Goal: Information Seeking & Learning: Learn about a topic

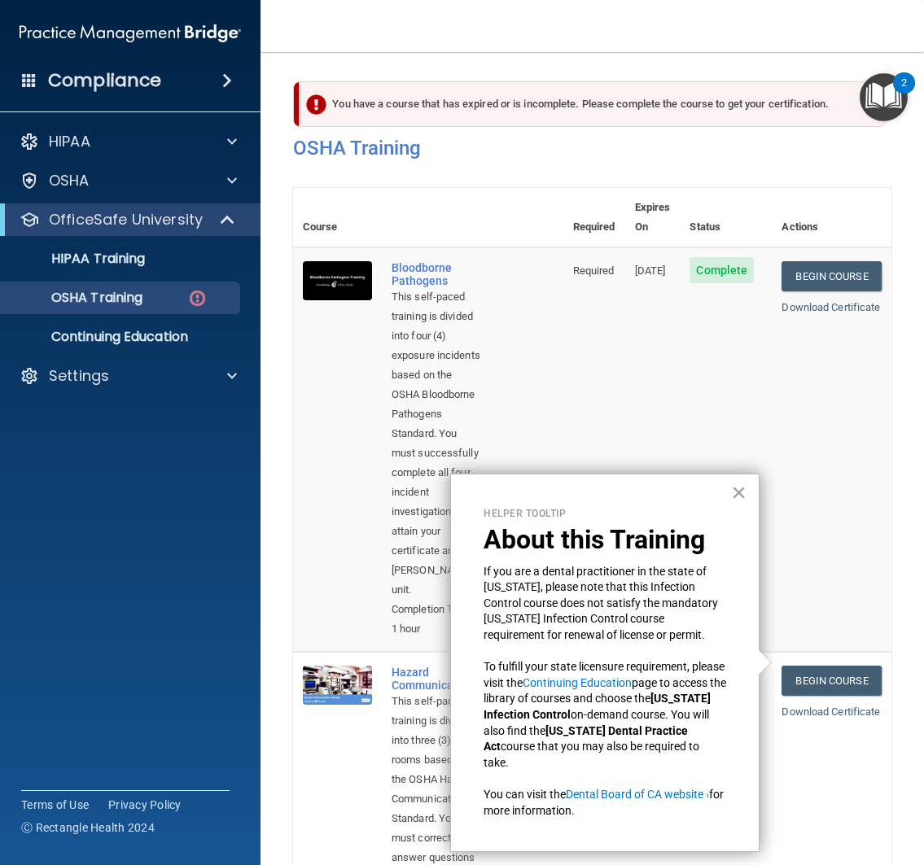
scroll to position [579, 0]
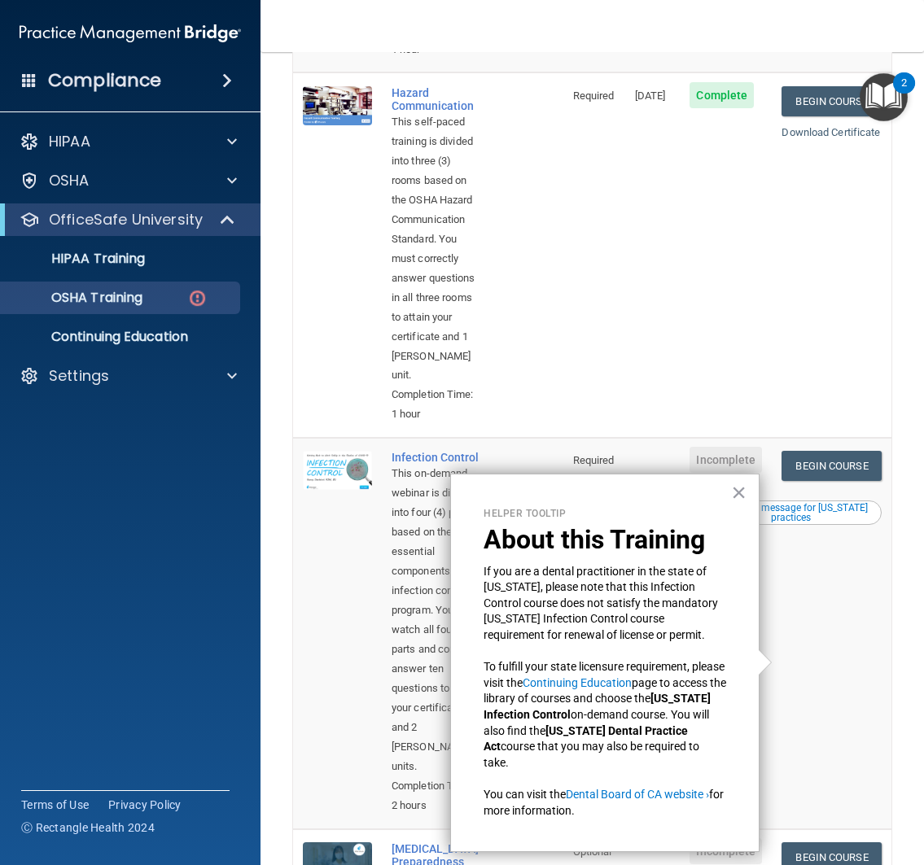
click at [581, 339] on td "Required" at bounding box center [594, 254] width 62 height 365
click at [741, 494] on button "×" at bounding box center [738, 492] width 15 height 26
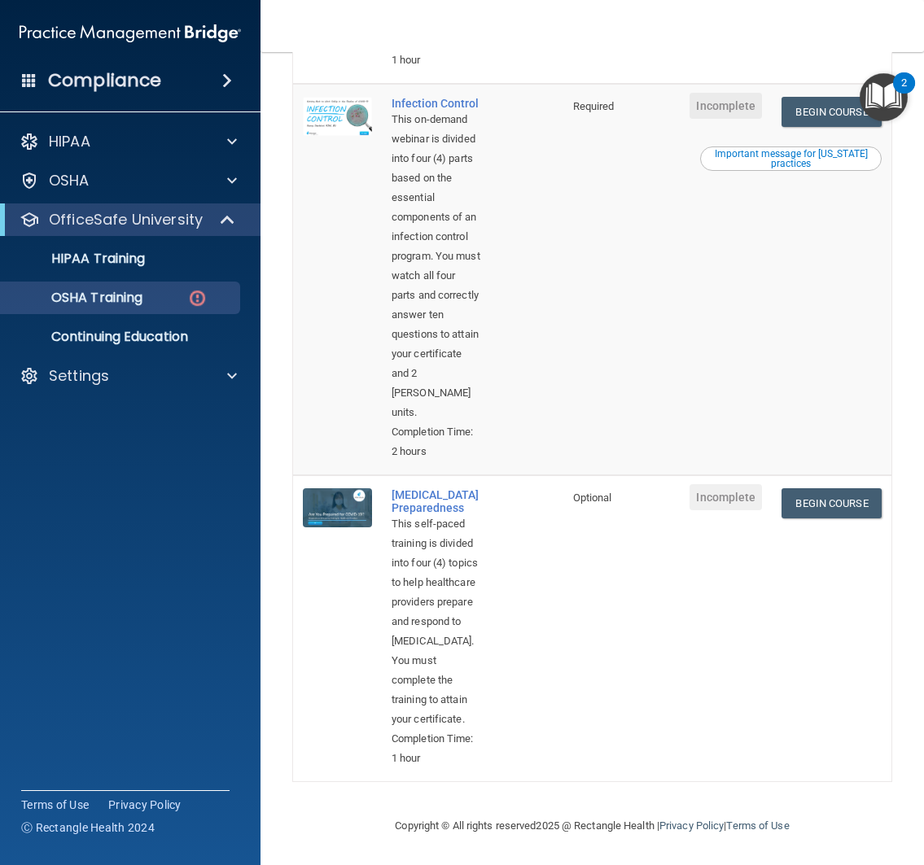
scroll to position [988, 0]
click at [49, 151] on p "HIPAA" at bounding box center [70, 142] width 42 height 20
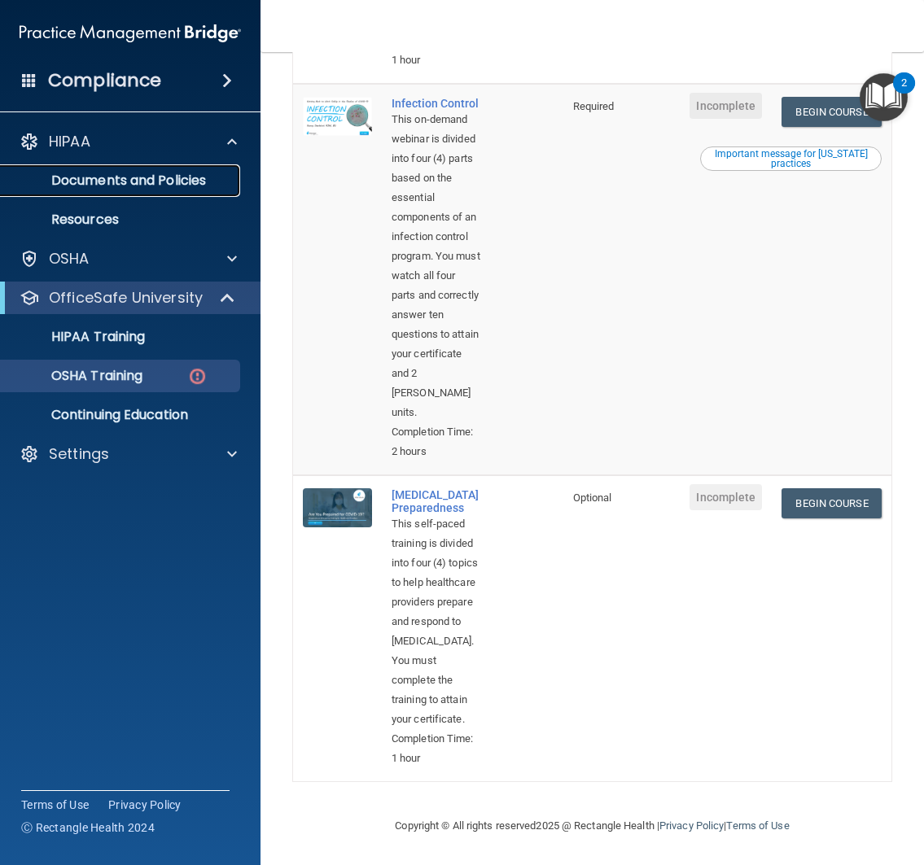
click at [88, 186] on p "Documents and Policies" at bounding box center [122, 181] width 222 height 16
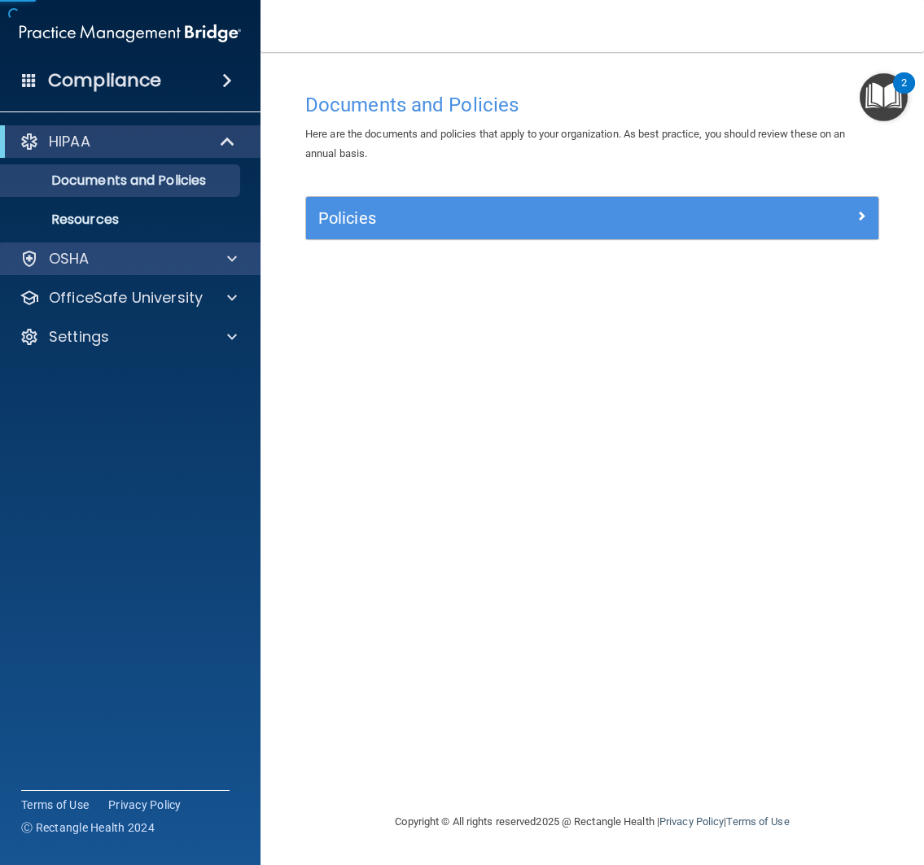
click at [98, 274] on div "OSHA" at bounding box center [130, 259] width 261 height 33
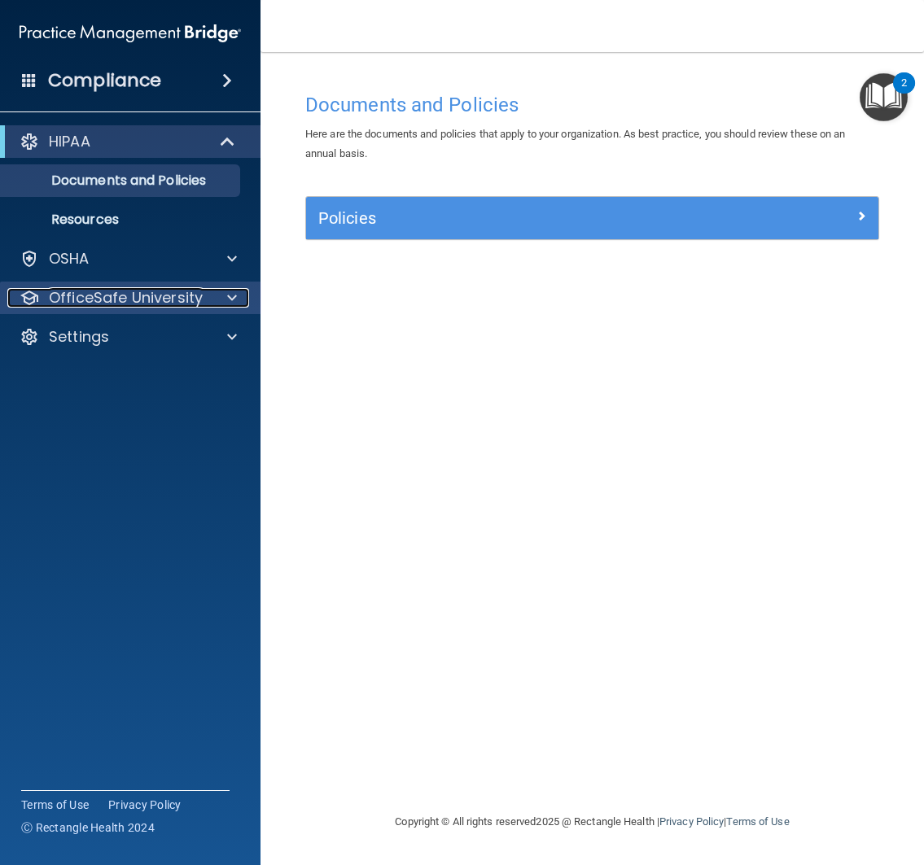
click at [107, 300] on p "OfficeSafe University" at bounding box center [126, 298] width 154 height 20
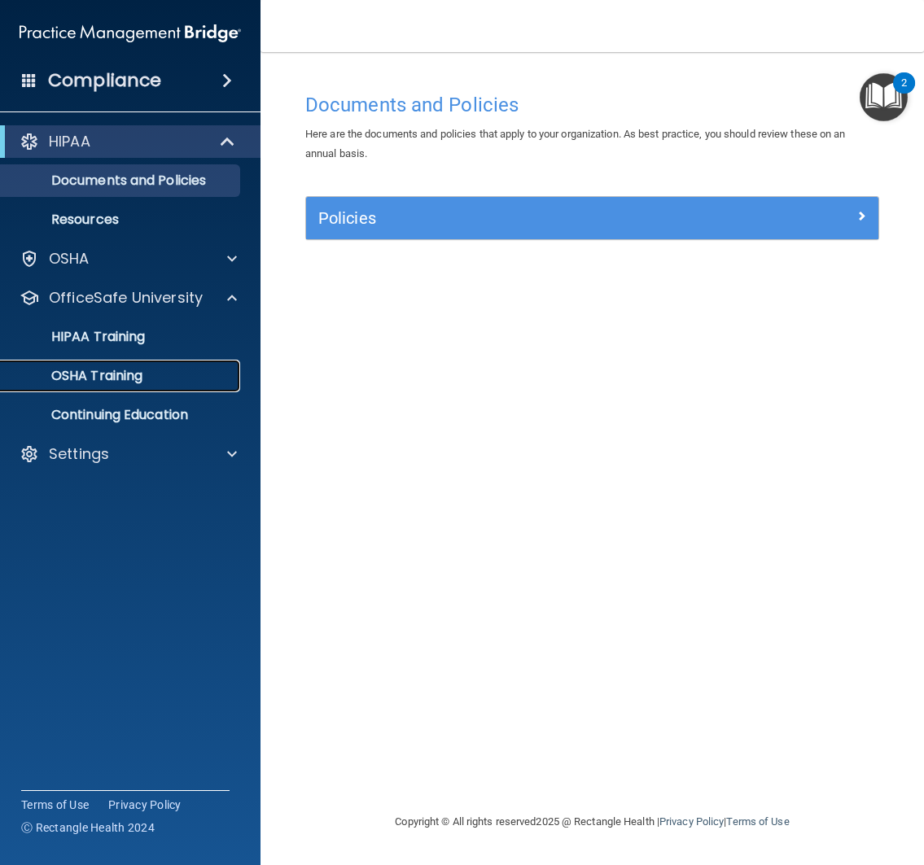
click at [100, 368] on p "OSHA Training" at bounding box center [77, 376] width 132 height 16
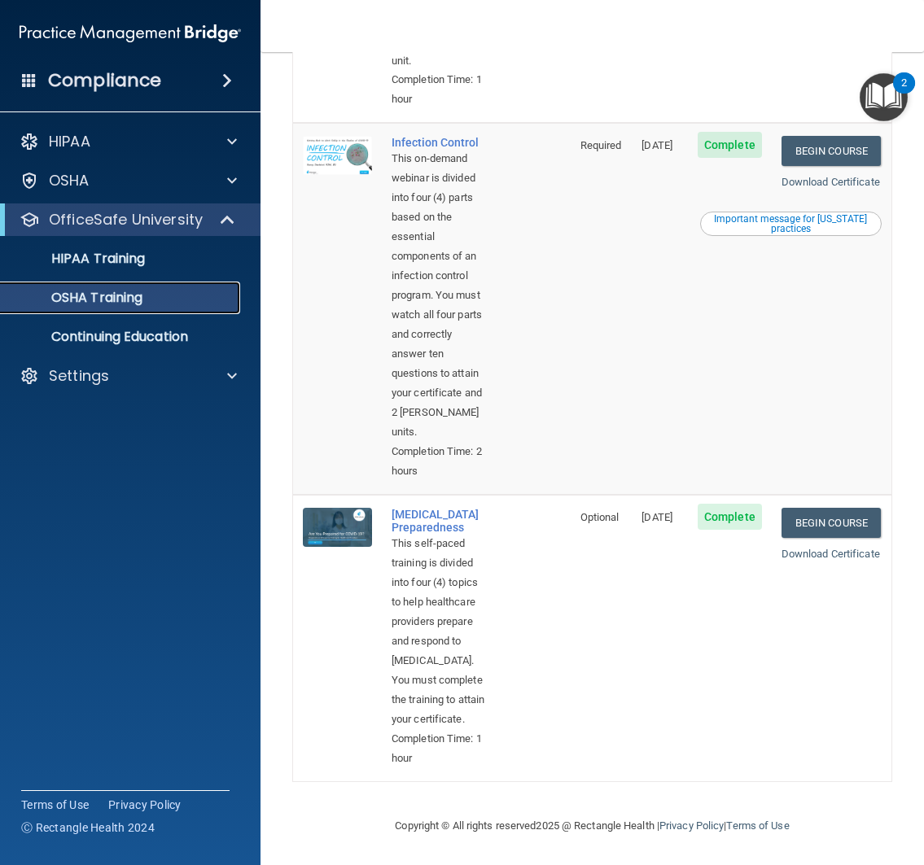
scroll to position [964, 0]
click at [850, 508] on link "Begin Course" at bounding box center [830, 523] width 99 height 30
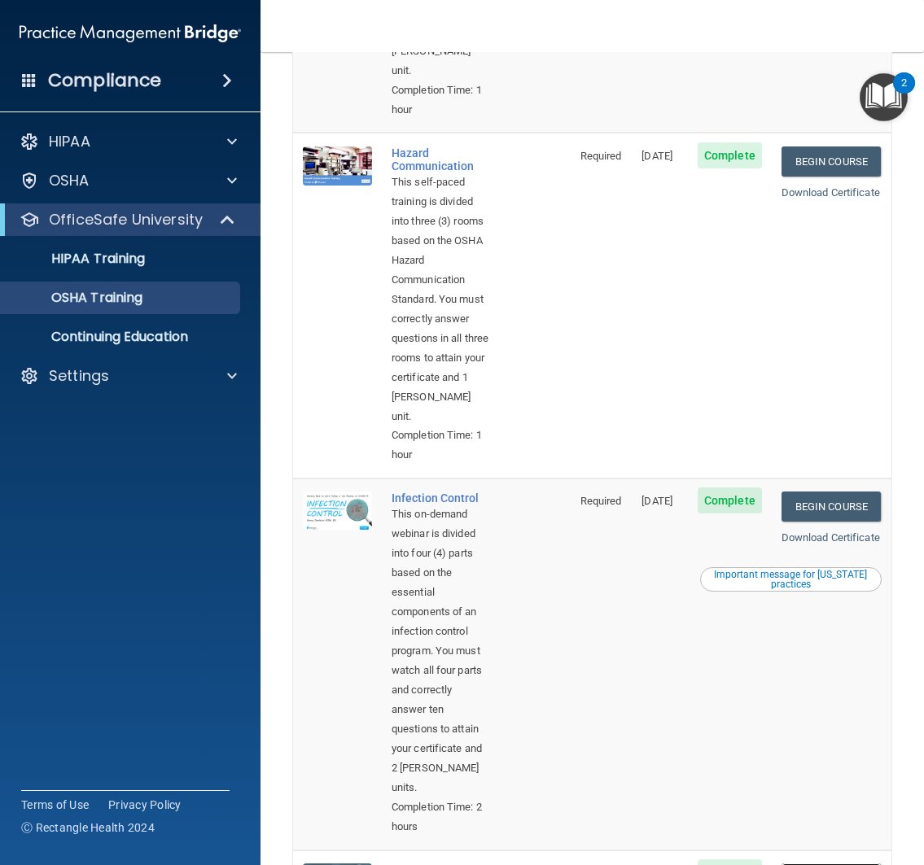
scroll to position [471, 0]
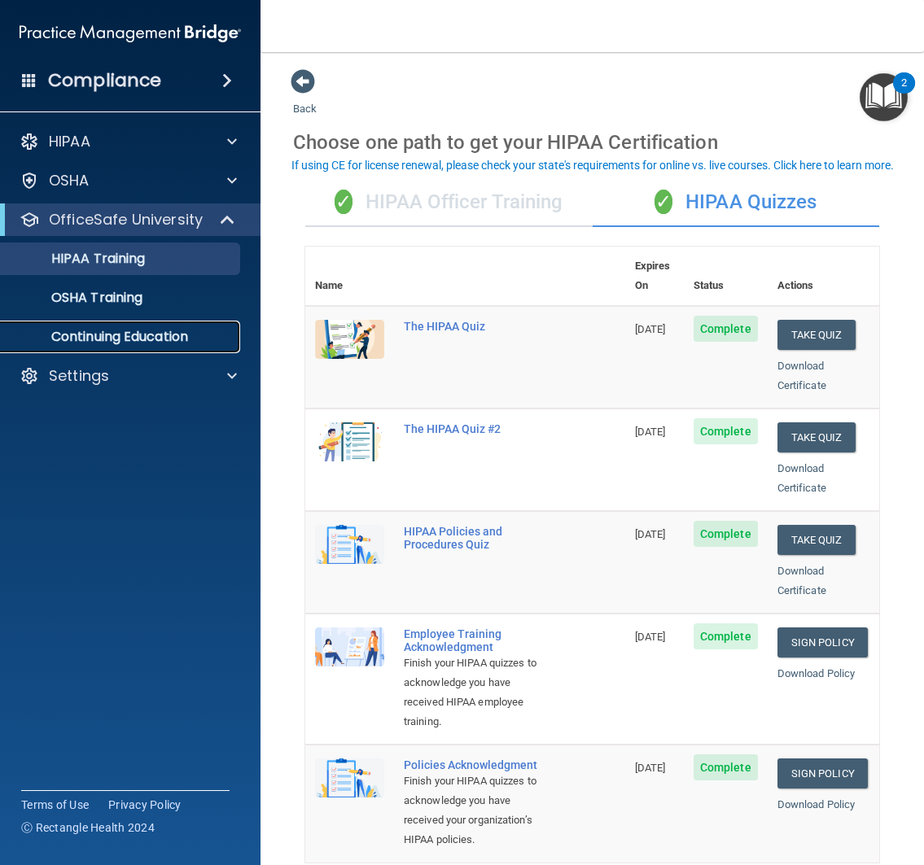
click at [72, 330] on p "Continuing Education" at bounding box center [122, 337] width 222 height 16
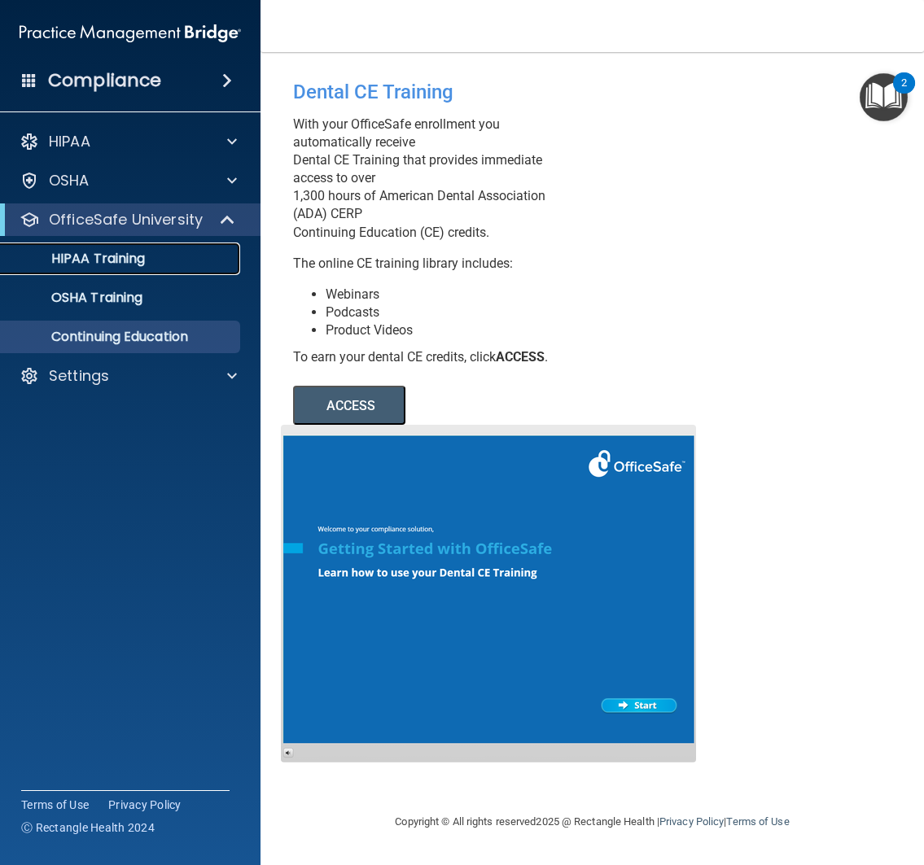
click at [170, 272] on link "HIPAA Training" at bounding box center [112, 259] width 256 height 33
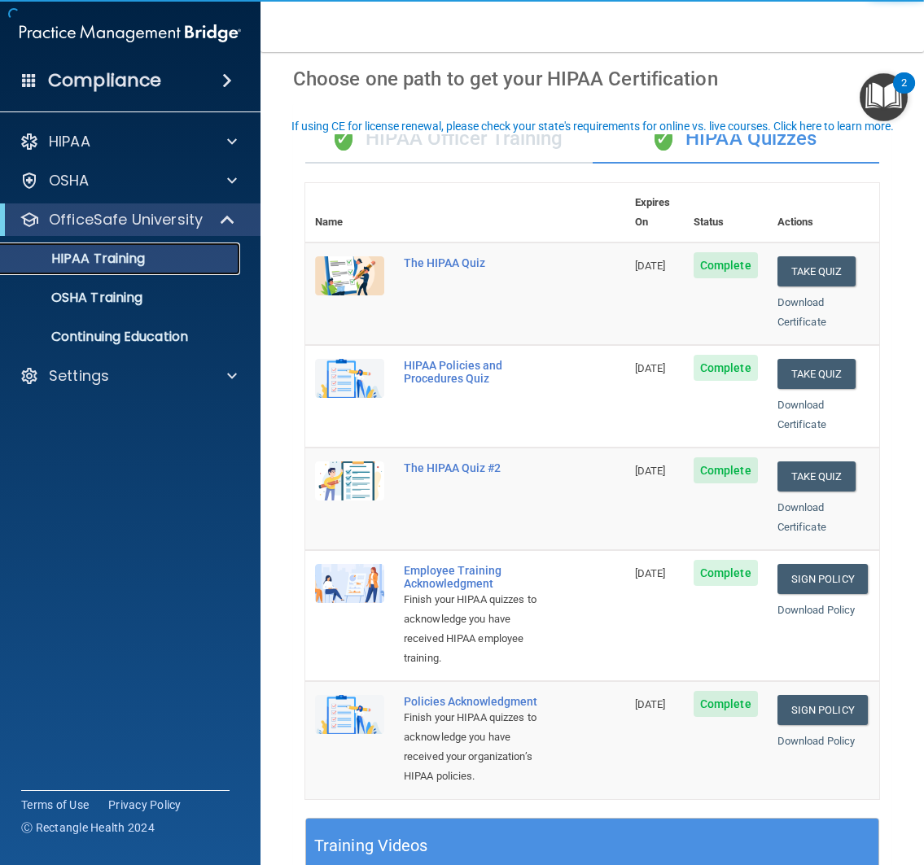
scroll to position [93, 0]
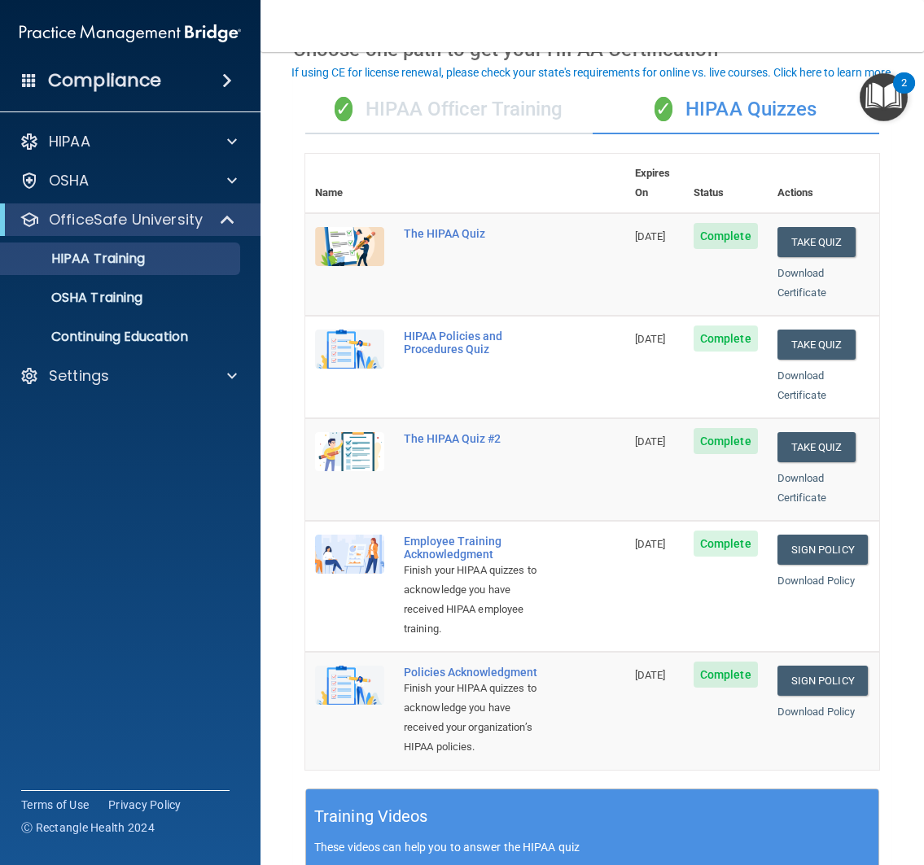
click at [448, 98] on div "✓ HIPAA Officer Training" at bounding box center [448, 109] width 287 height 49
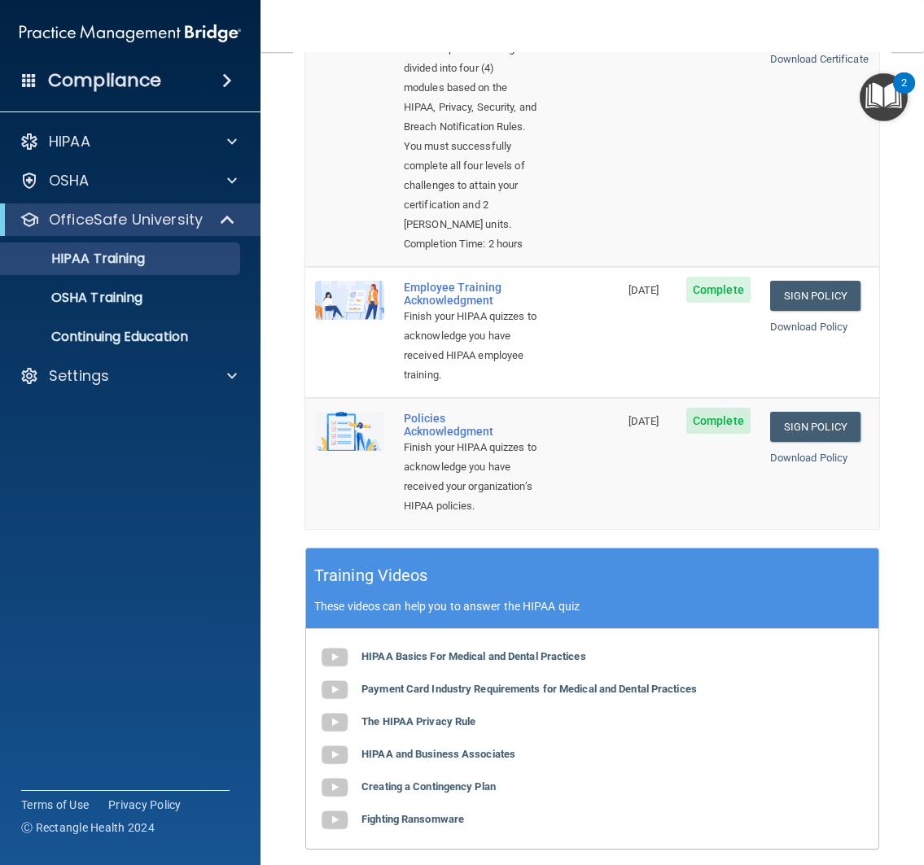
scroll to position [313, 0]
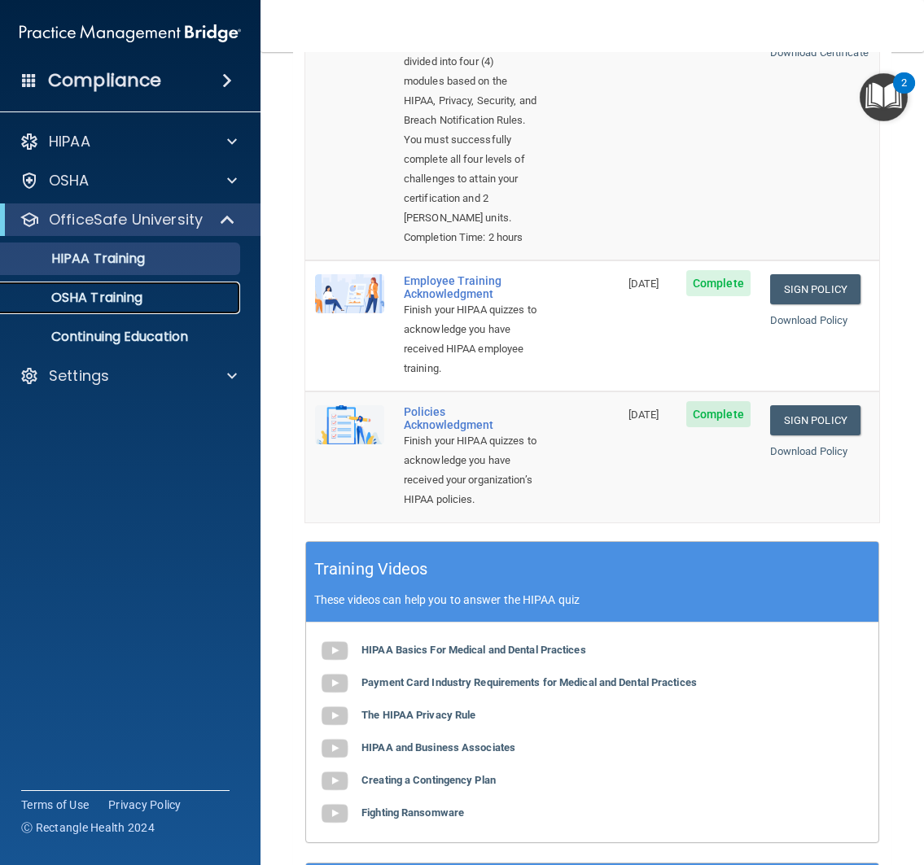
click at [159, 295] on div "OSHA Training" at bounding box center [122, 298] width 222 height 16
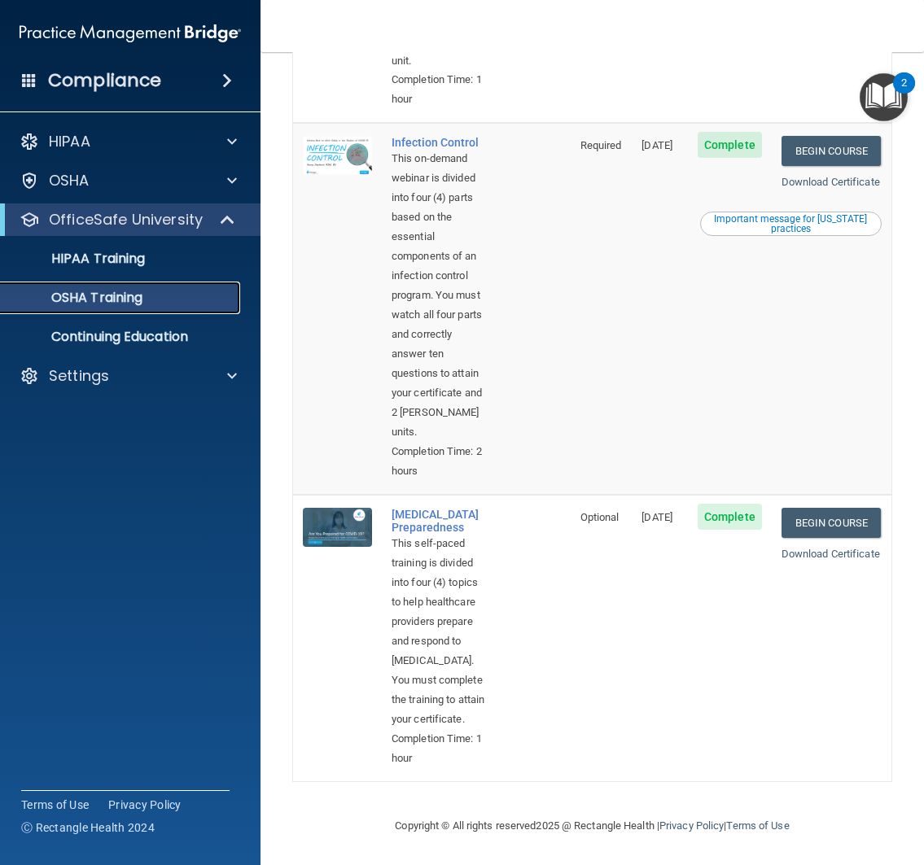
scroll to position [964, 0]
click at [105, 216] on p "OfficeSafe University" at bounding box center [126, 220] width 154 height 20
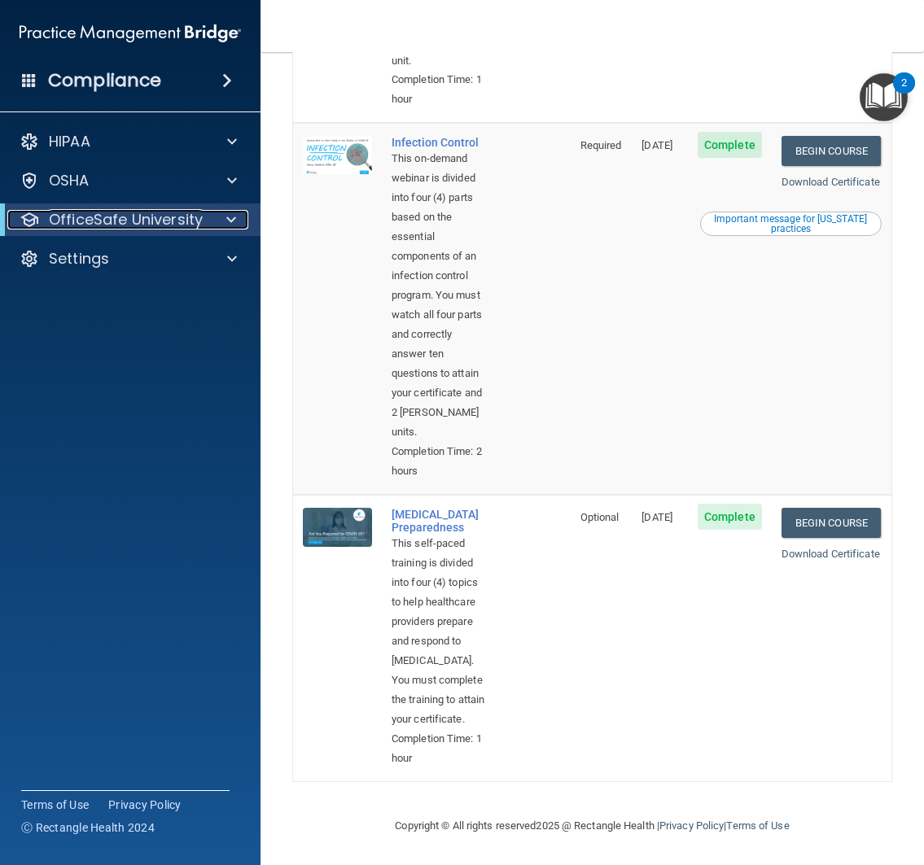
click at [122, 215] on p "OfficeSafe University" at bounding box center [126, 220] width 154 height 20
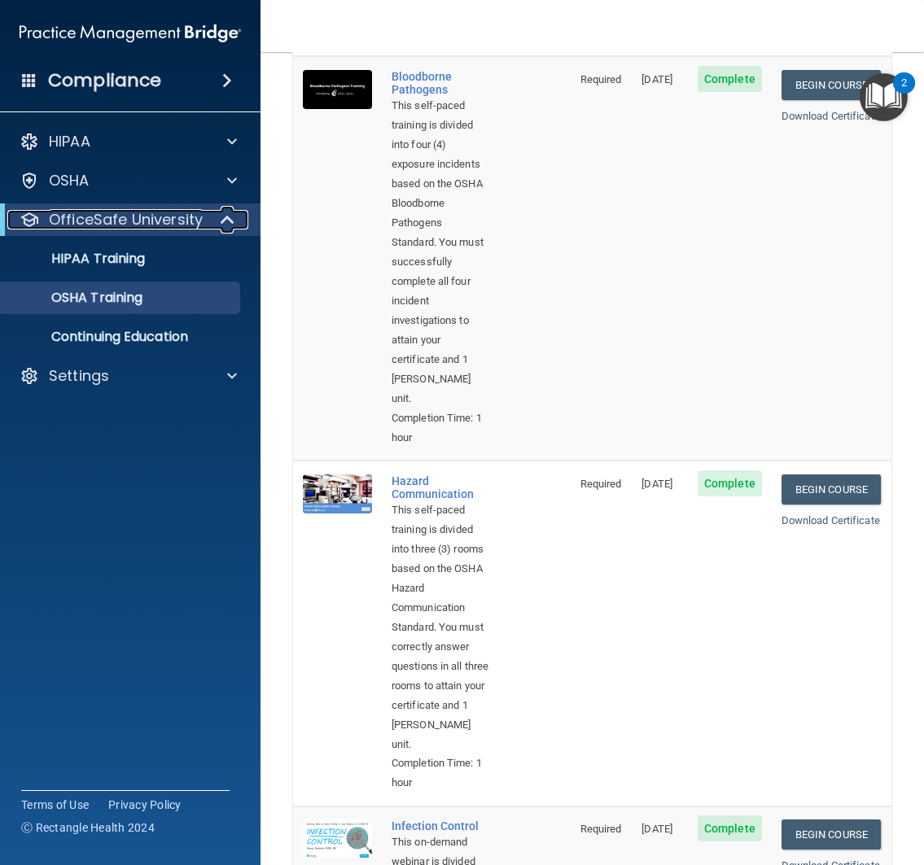
scroll to position [0, 0]
